Goal: Task Accomplishment & Management: Use online tool/utility

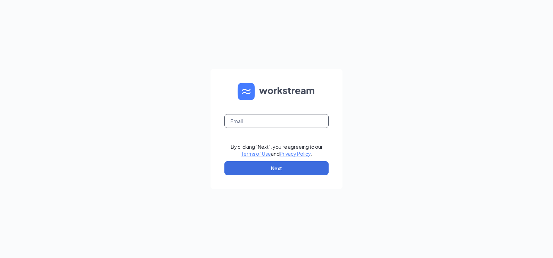
click at [266, 119] on input "text" at bounding box center [276, 121] width 104 height 14
type input "pam.korte@creolecuisine.com"
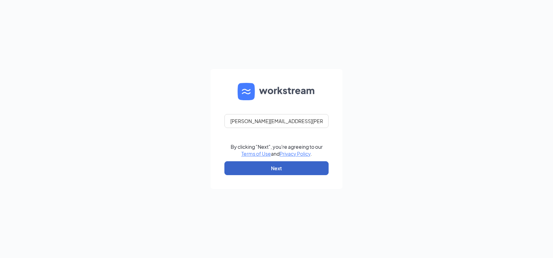
click at [283, 165] on button "Next" at bounding box center [276, 168] width 104 height 14
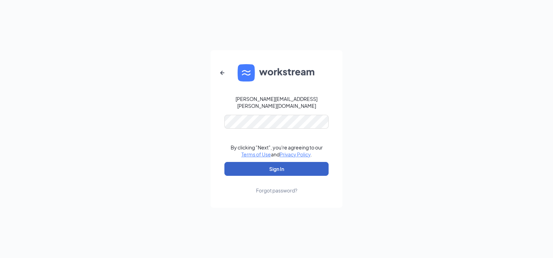
click at [276, 162] on button "Sign In" at bounding box center [276, 169] width 104 height 14
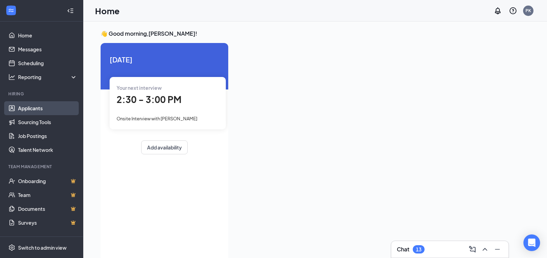
click at [38, 109] on link "Applicants" at bounding box center [47, 108] width 59 height 14
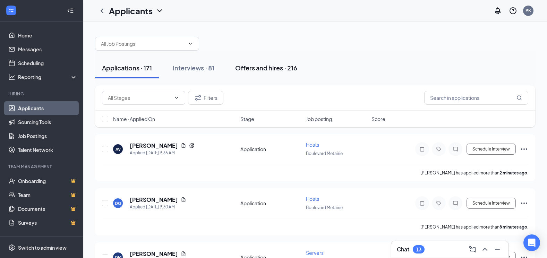
click at [250, 64] on div "Offers and hires · 216" at bounding box center [266, 68] width 62 height 9
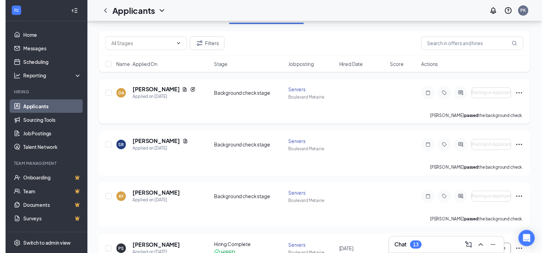
scroll to position [69, 0]
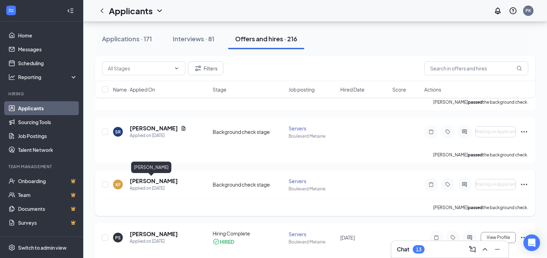
click at [148, 180] on h5 "[PERSON_NAME]" at bounding box center [154, 181] width 48 height 8
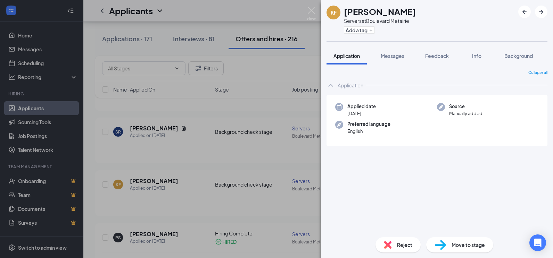
click at [353, 85] on div "Application" at bounding box center [350, 85] width 26 height 7
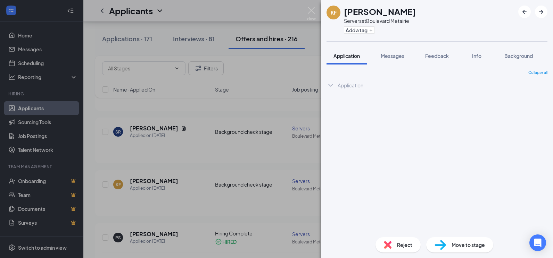
click at [353, 85] on div "Application" at bounding box center [350, 85] width 26 height 7
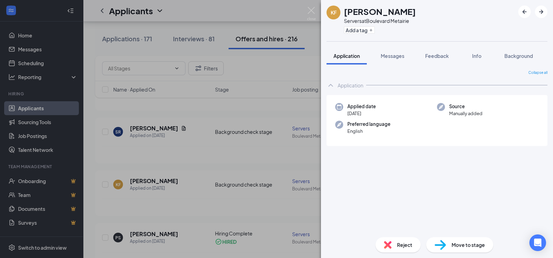
click at [259, 94] on div "KF [PERSON_NAME] Servers at Boulevard Metairie Add a tag Application Messages F…" at bounding box center [276, 129] width 553 height 258
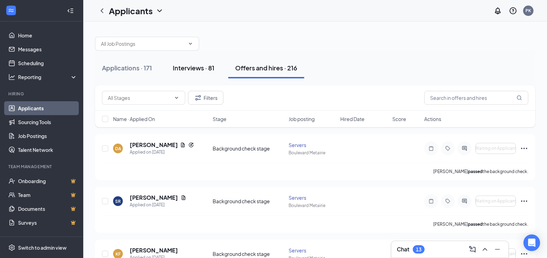
click at [206, 68] on div "Interviews · 81" at bounding box center [194, 68] width 42 height 9
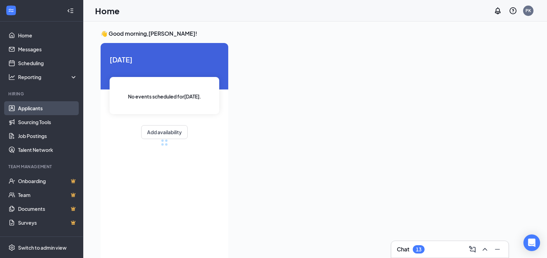
click at [35, 108] on link "Applicants" at bounding box center [47, 108] width 59 height 14
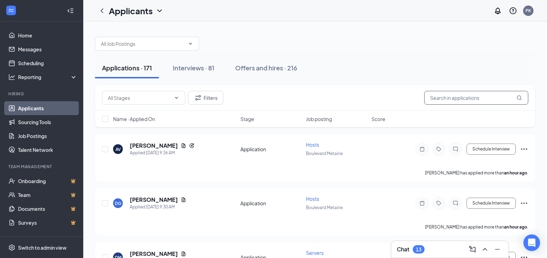
click at [455, 95] on input "text" at bounding box center [477, 98] width 104 height 14
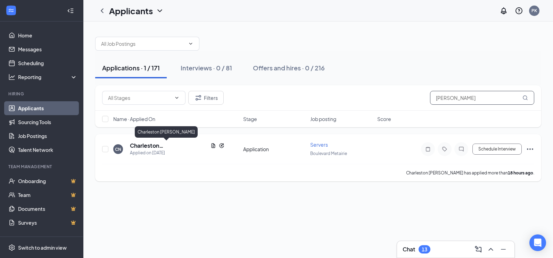
type input "norwood"
click at [154, 145] on h5 "Charleston Norwood" at bounding box center [169, 146] width 78 height 8
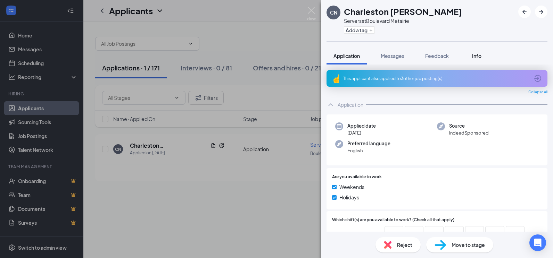
click at [478, 54] on span "Info" at bounding box center [476, 56] width 9 height 6
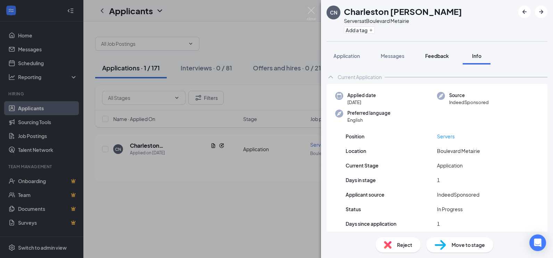
click at [443, 55] on span "Feedback" at bounding box center [437, 56] width 24 height 6
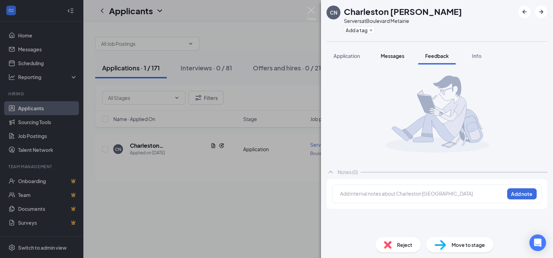
click at [400, 56] on span "Messages" at bounding box center [392, 56] width 24 height 6
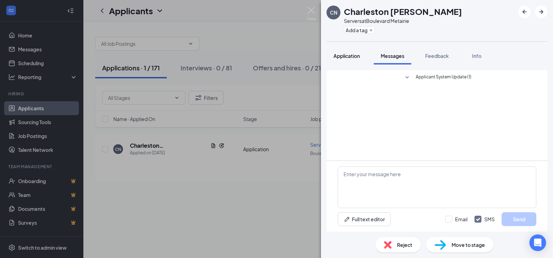
click at [346, 57] on span "Application" at bounding box center [346, 56] width 26 height 6
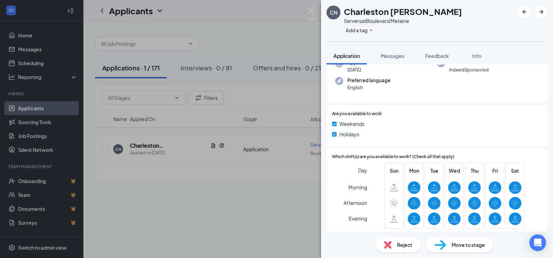
scroll to position [61, 0]
